Goal: Information Seeking & Learning: Learn about a topic

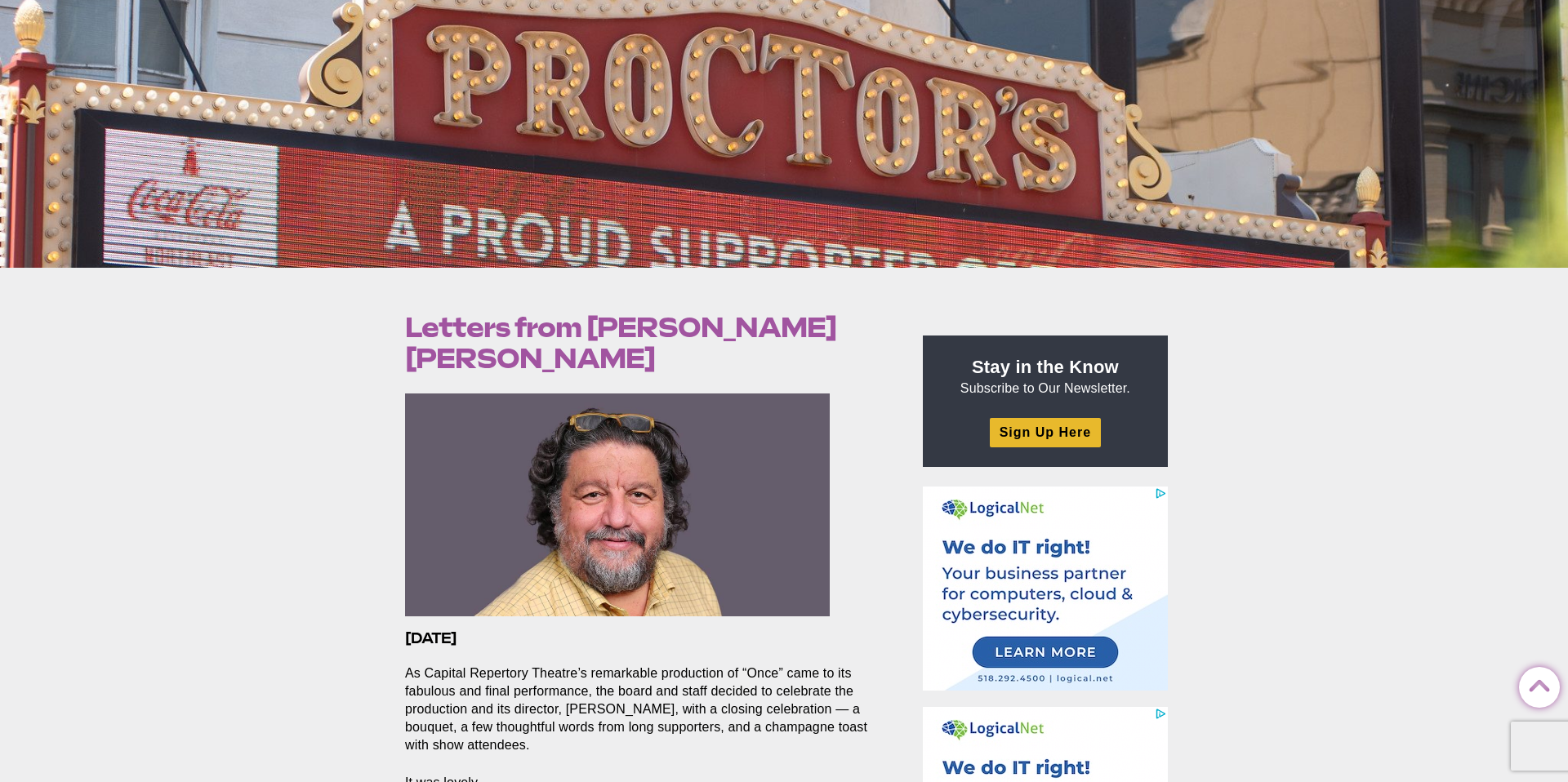
scroll to position [232, 0]
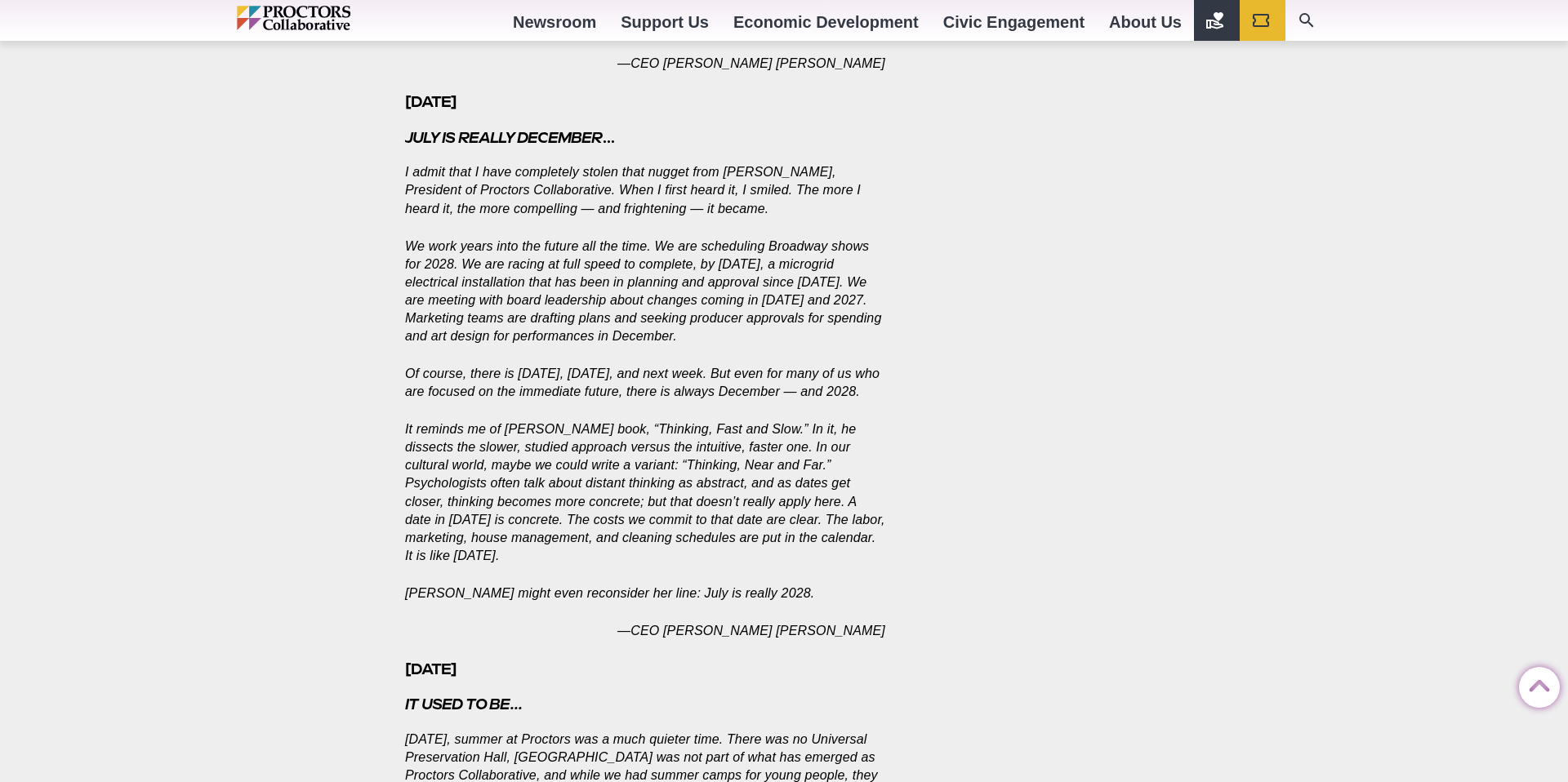
scroll to position [1639, 0]
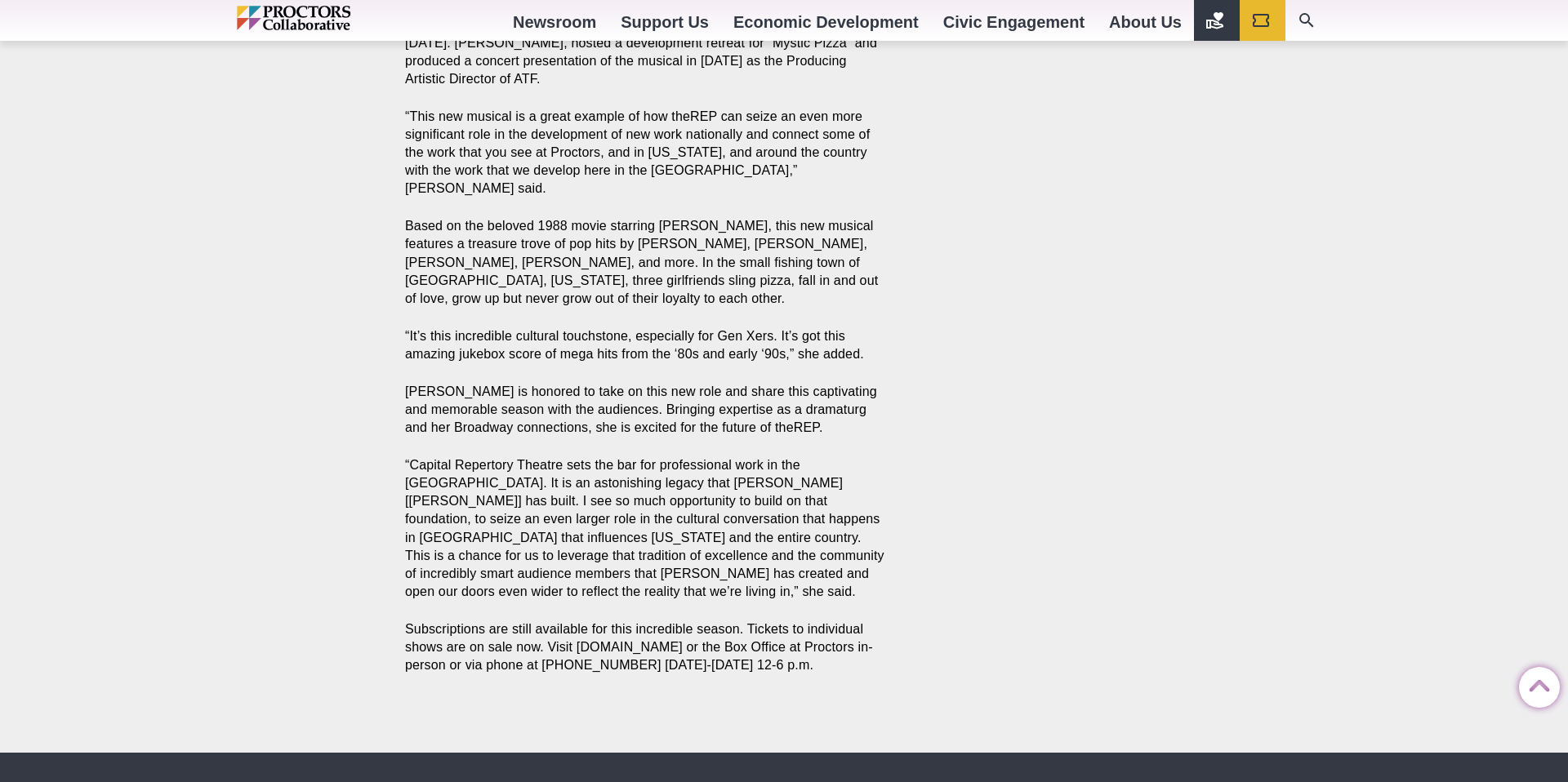
scroll to position [2430, 0]
